Goal: Task Accomplishment & Management: Manage account settings

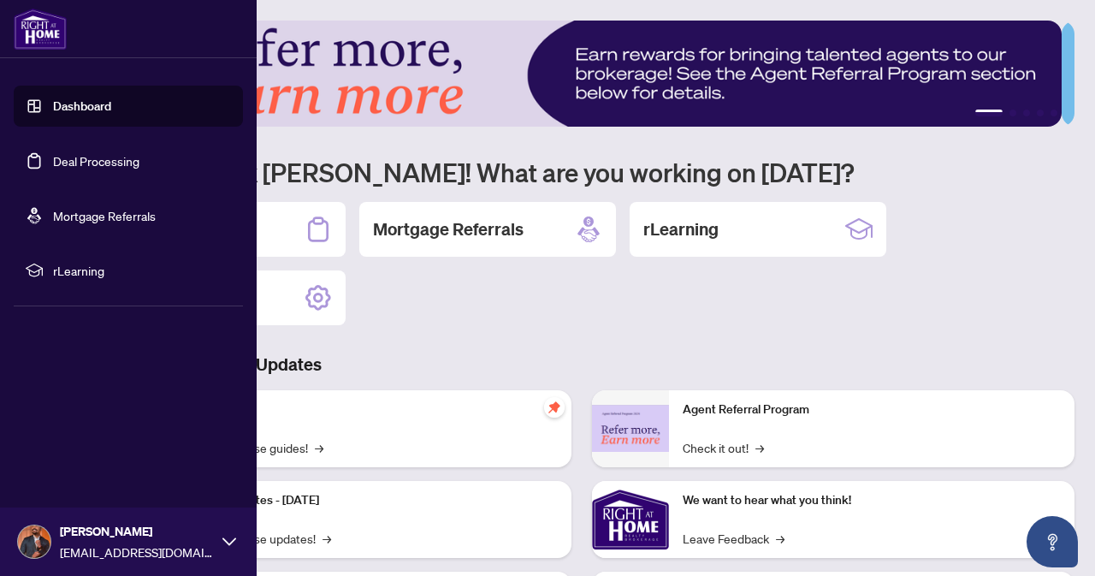
click at [103, 153] on link "Deal Processing" at bounding box center [96, 160] width 86 height 15
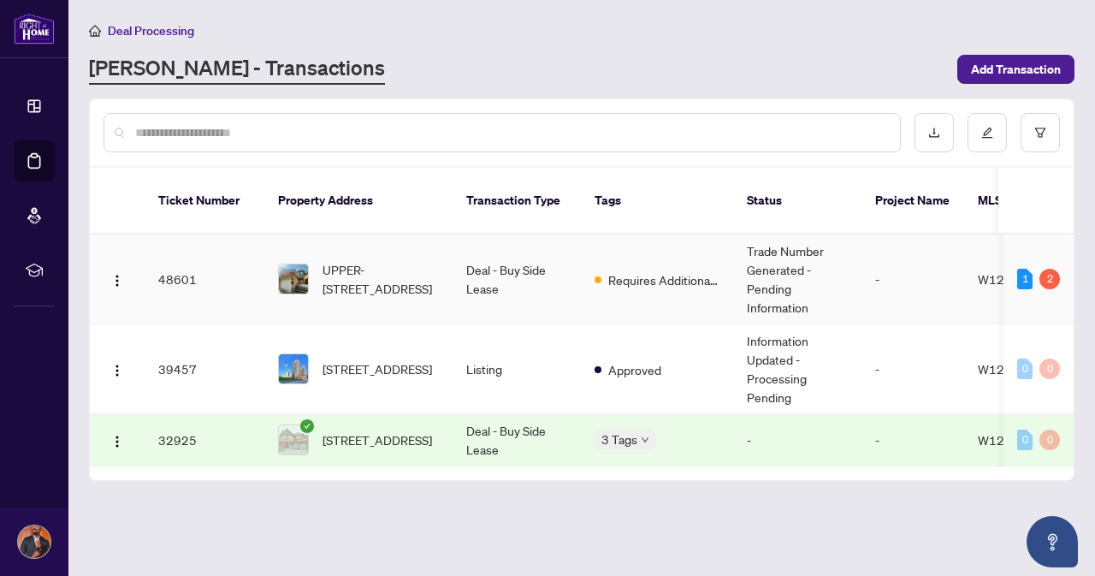
click at [652, 276] on td "Requires Additional Docs" at bounding box center [657, 279] width 152 height 90
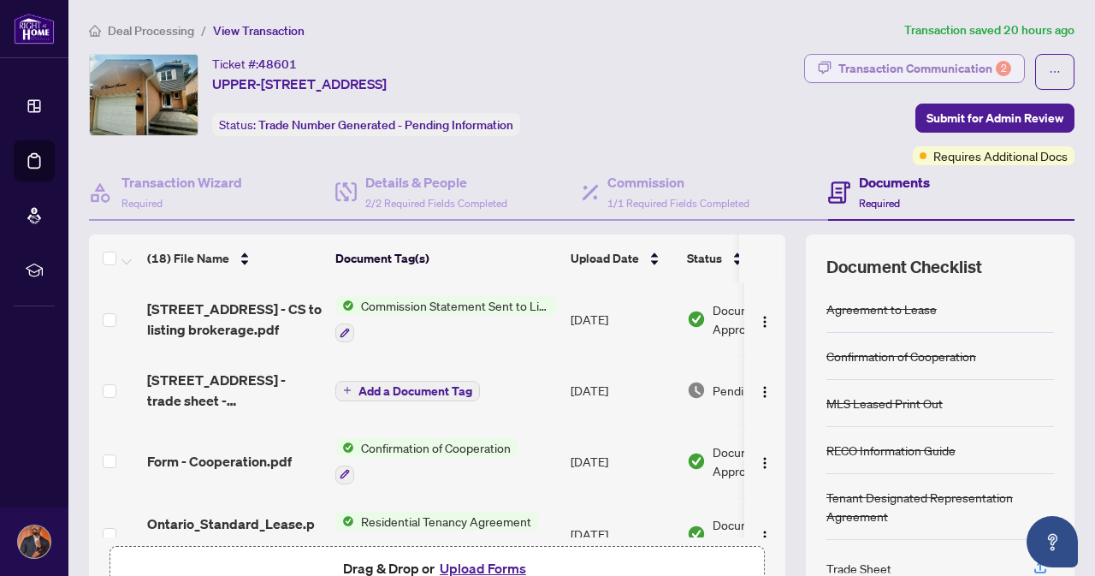
click at [907, 73] on div "Transaction Communication 2" at bounding box center [924, 68] width 173 height 27
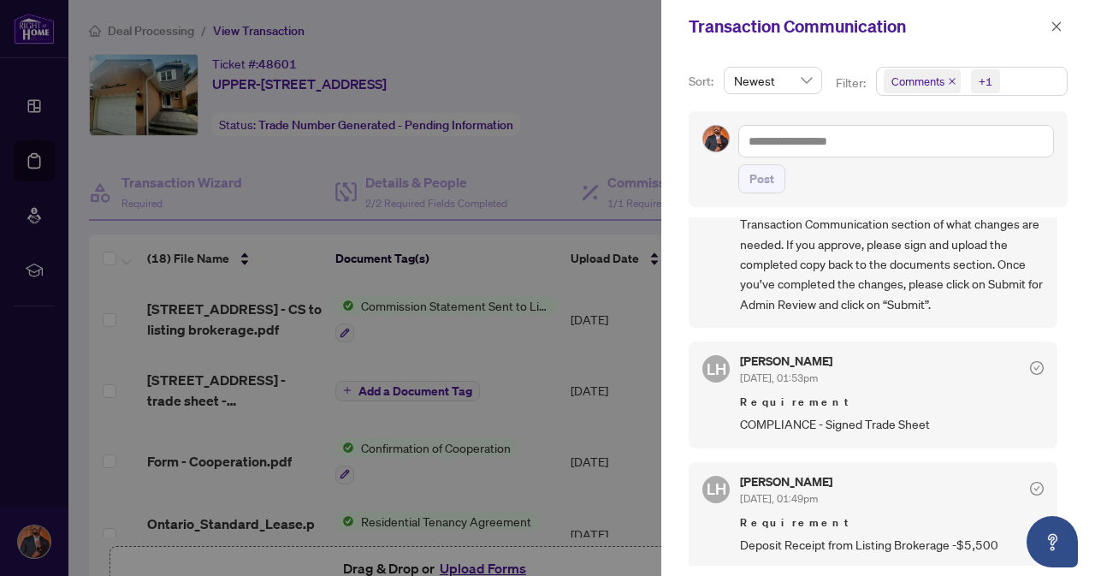
scroll to position [2, 0]
click at [1056, 32] on icon "close" at bounding box center [1056, 27] width 12 height 12
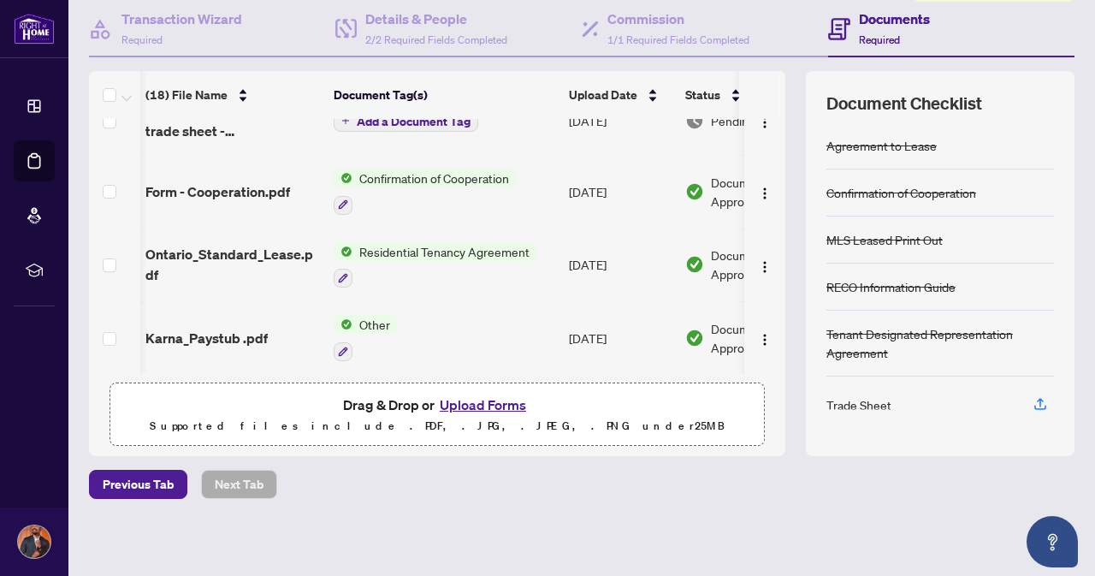
scroll to position [0, 2]
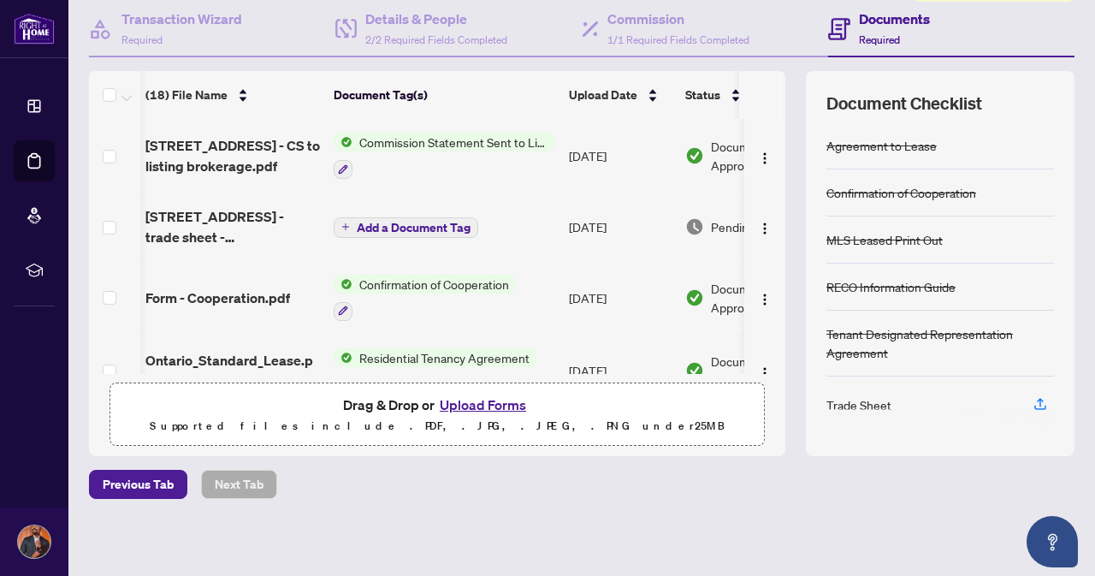
drag, startPoint x: 642, startPoint y: 375, endPoint x: 688, endPoint y: 534, distance: 165.4
click at [688, 534] on div "Deal Processing / View Transaction Transaction saved 20 hours ago Ticket #: 486…" at bounding box center [581, 207] width 999 height 701
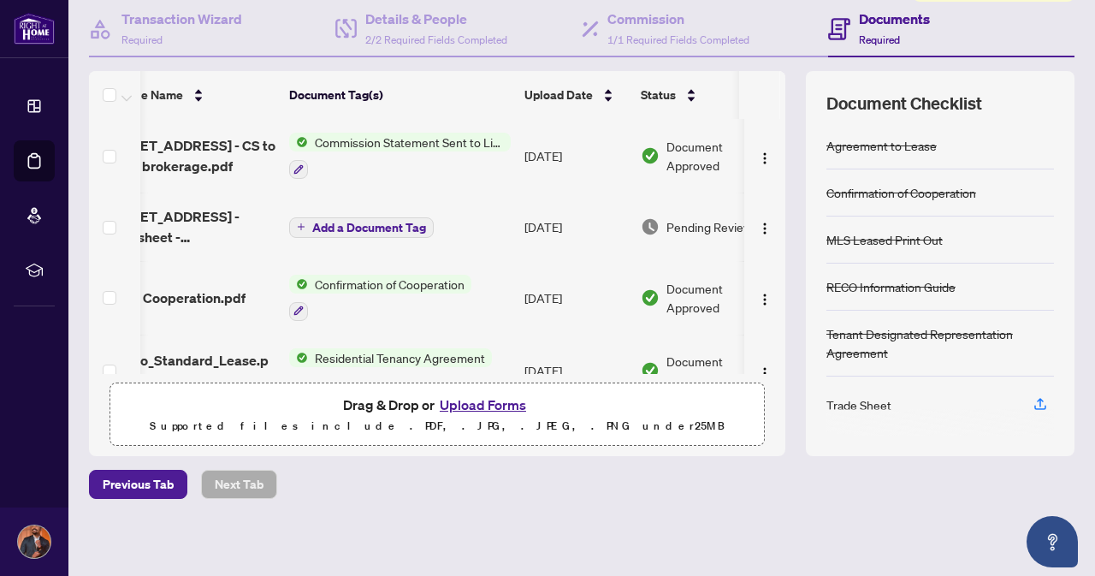
scroll to position [163, 0]
click at [544, 512] on div "Deal Processing / View Transaction Transaction saved 20 hours ago Ticket #: 486…" at bounding box center [581, 208] width 999 height 701
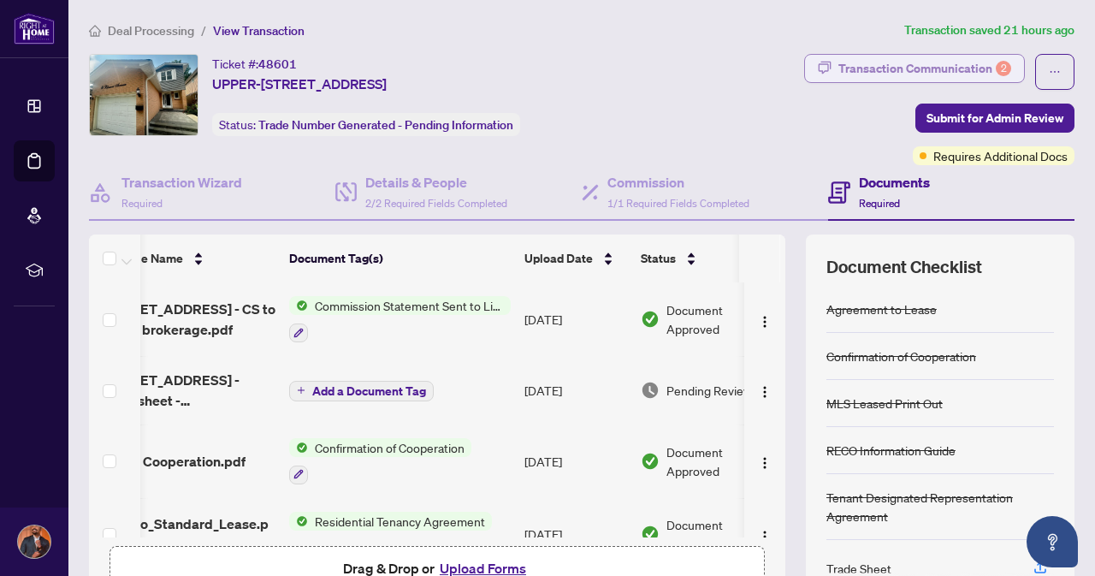
click at [856, 60] on div "Transaction Communication 2" at bounding box center [924, 68] width 173 height 27
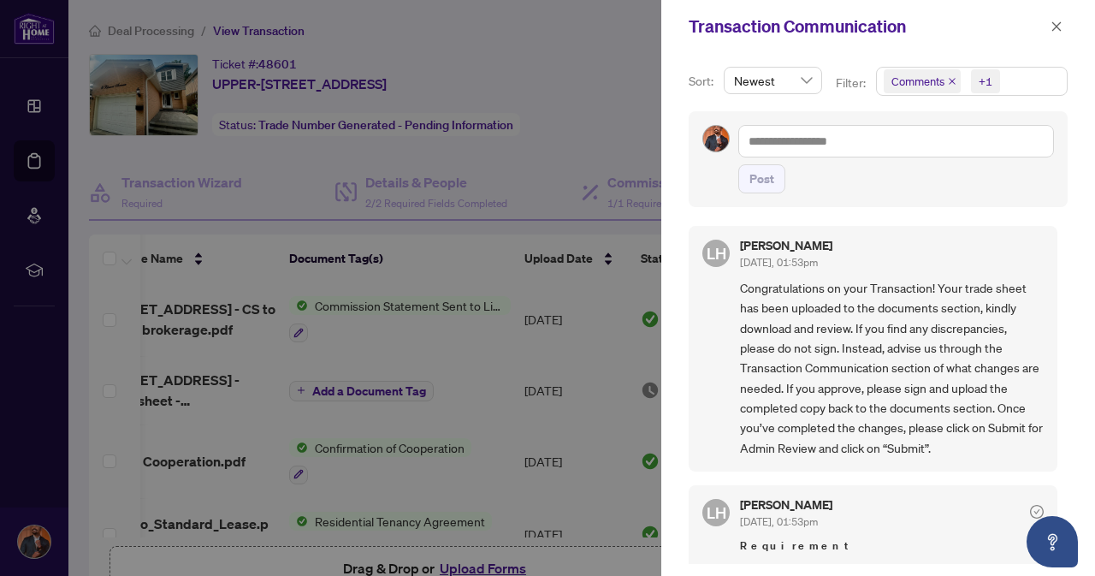
scroll to position [145, 0]
